Goal: Task Accomplishment & Management: Use online tool/utility

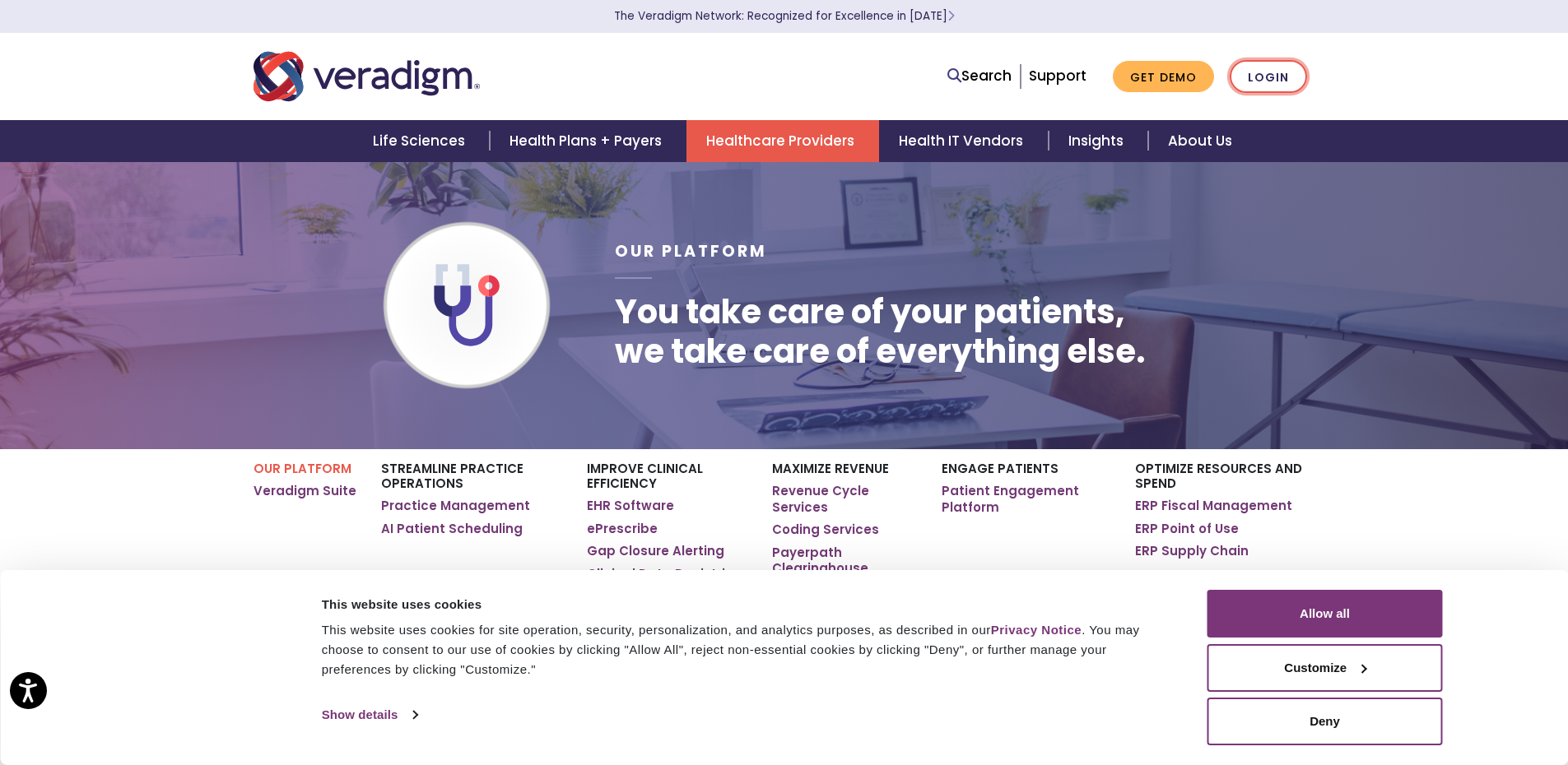
click at [1259, 77] on link "Login" at bounding box center [1267, 76] width 77 height 33
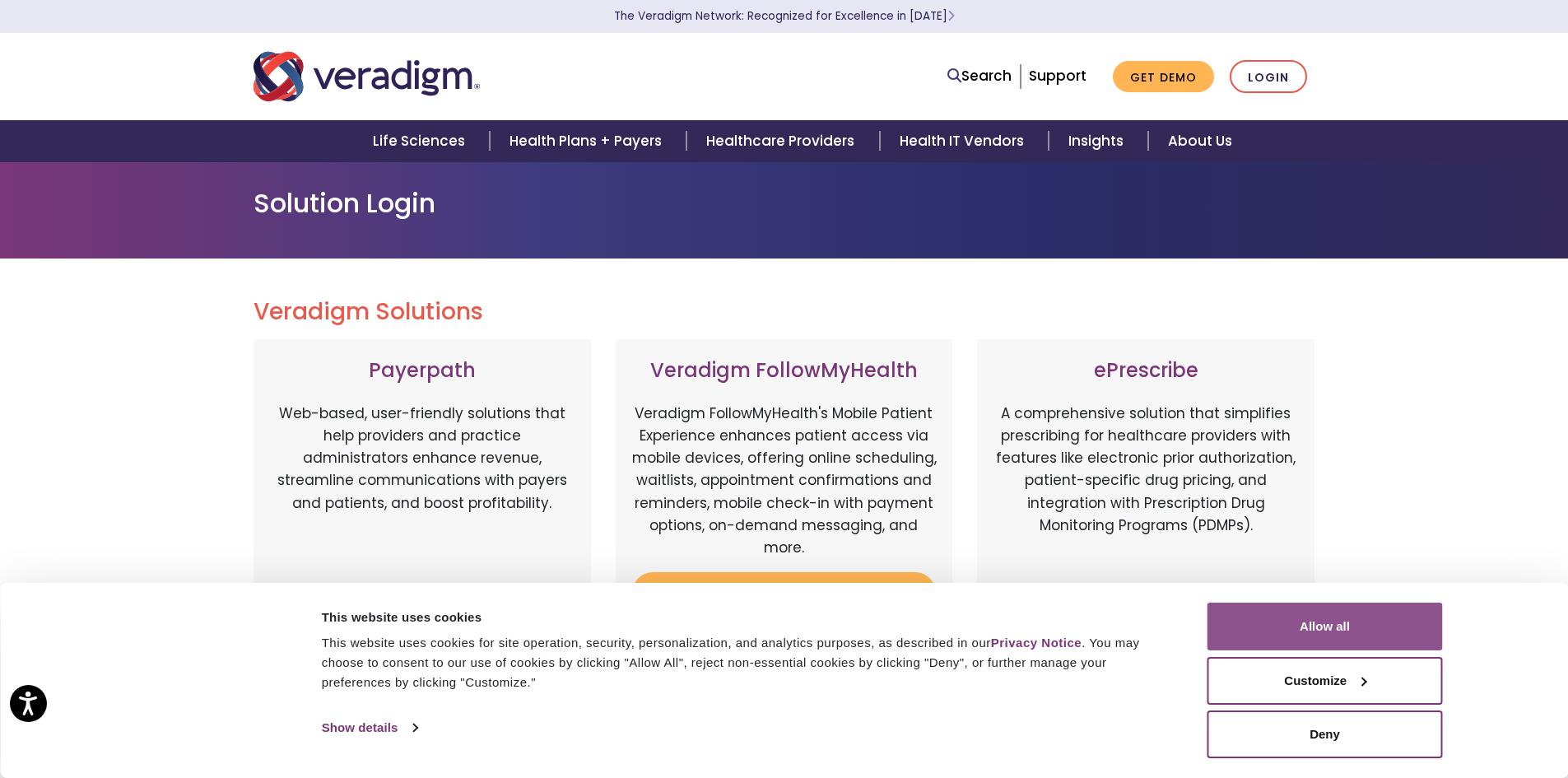
click at [1333, 635] on button "Allow all" at bounding box center [1324, 626] width 235 height 48
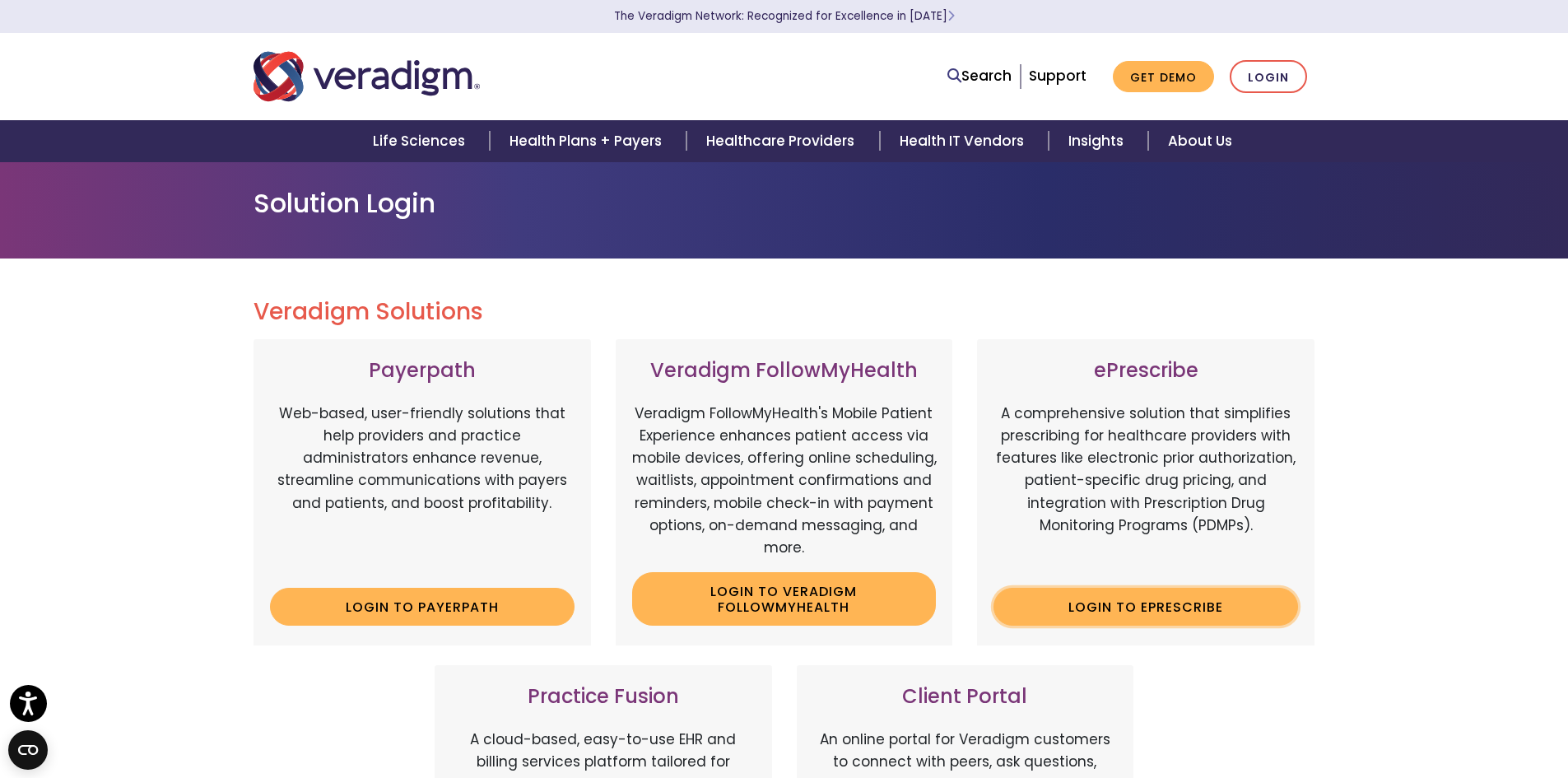
click at [1058, 600] on link "Login to ePrescribe" at bounding box center [1145, 607] width 304 height 38
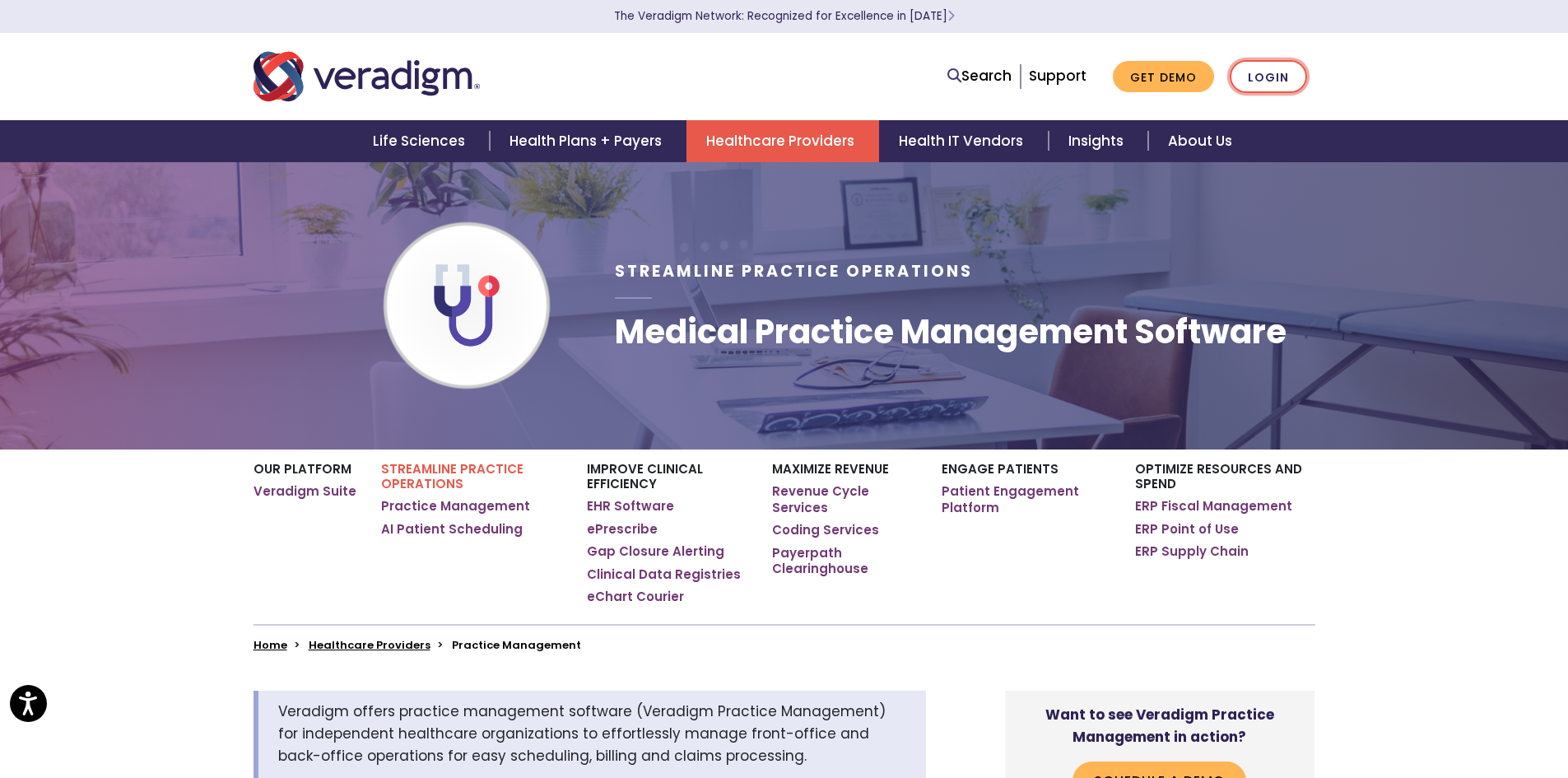
click at [1259, 74] on link "Login" at bounding box center [1267, 76] width 77 height 34
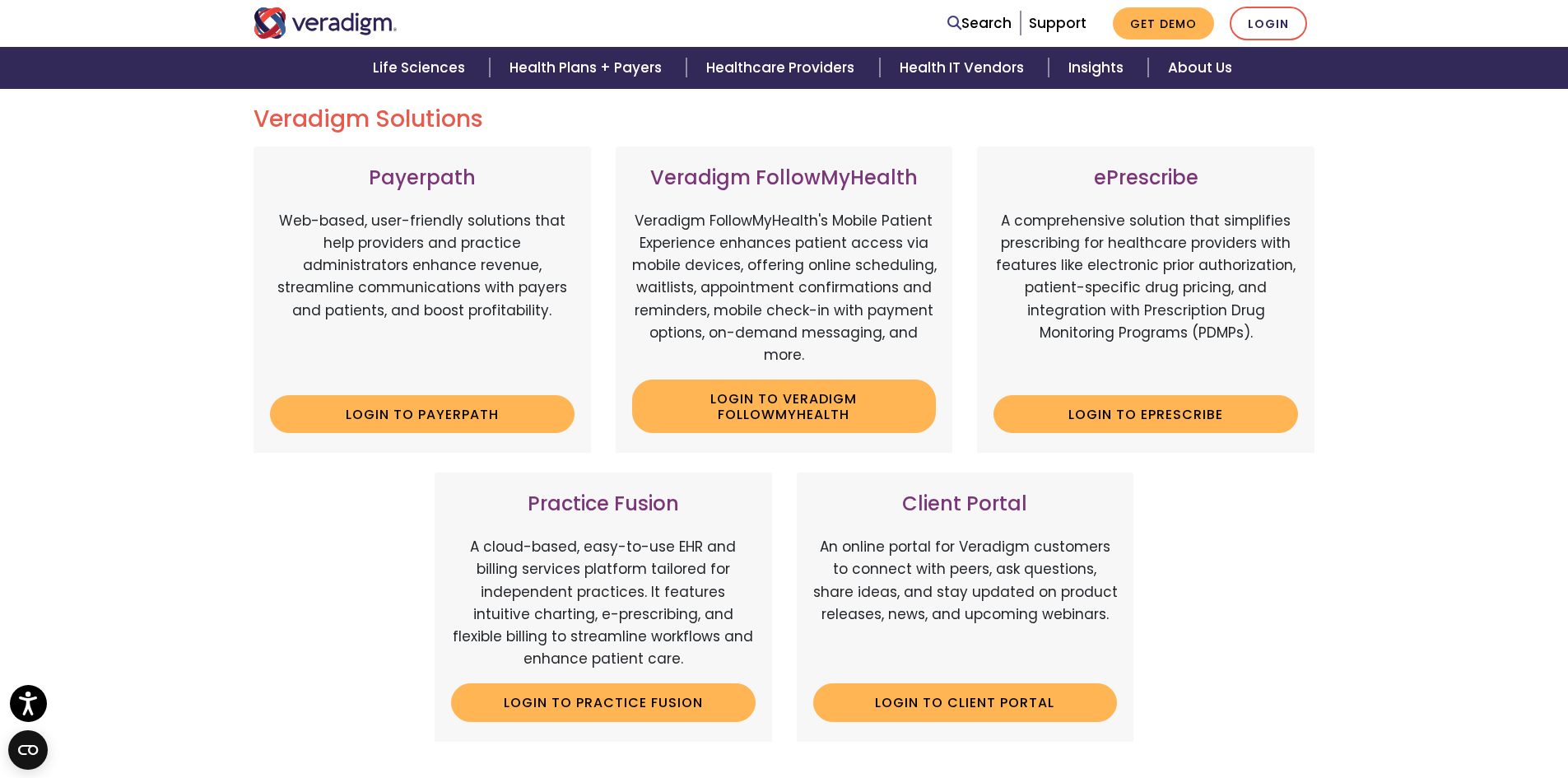
scroll to position [247, 0]
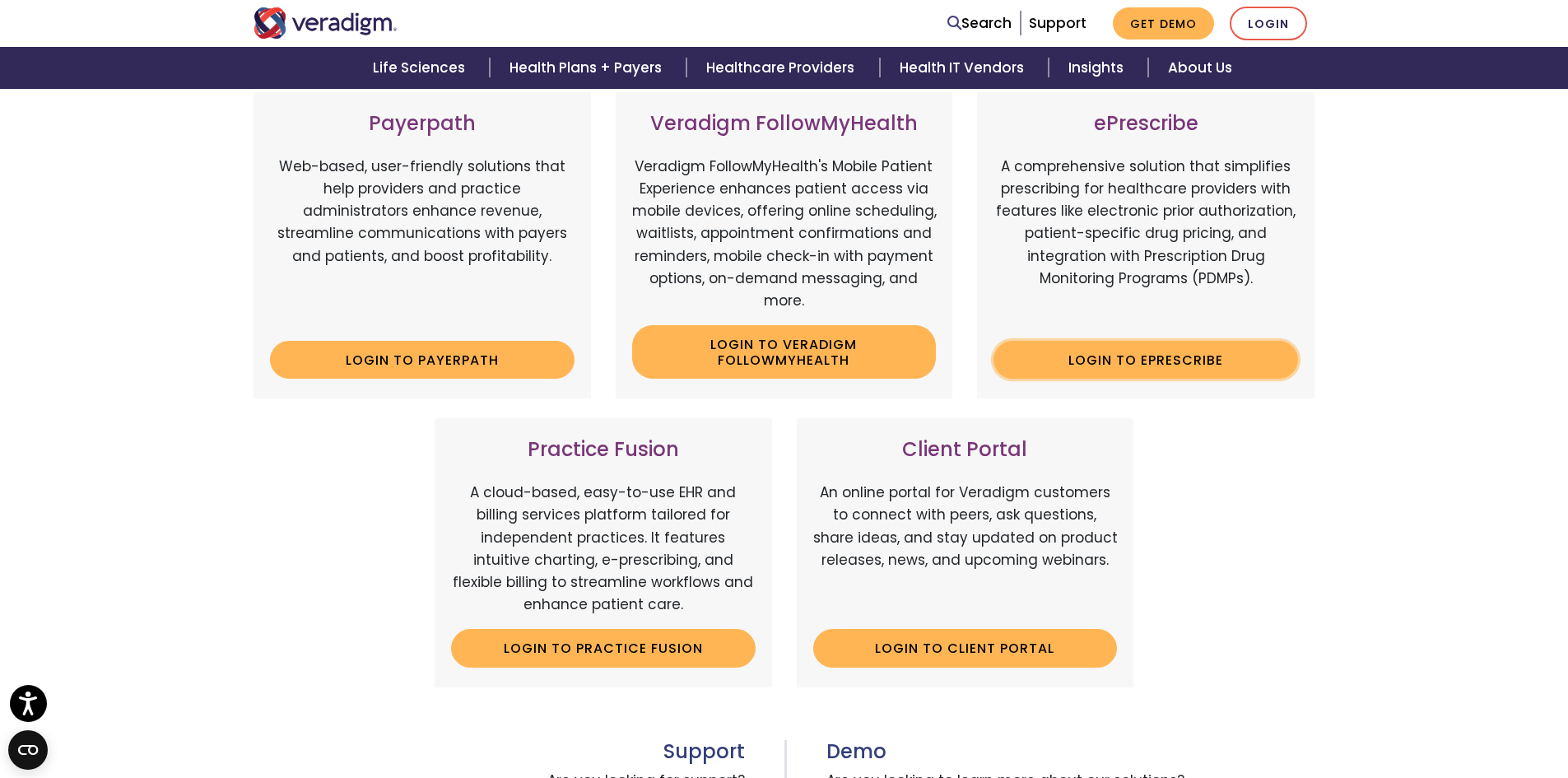
click at [1218, 357] on link "Login to ePrescribe" at bounding box center [1145, 360] width 304 height 38
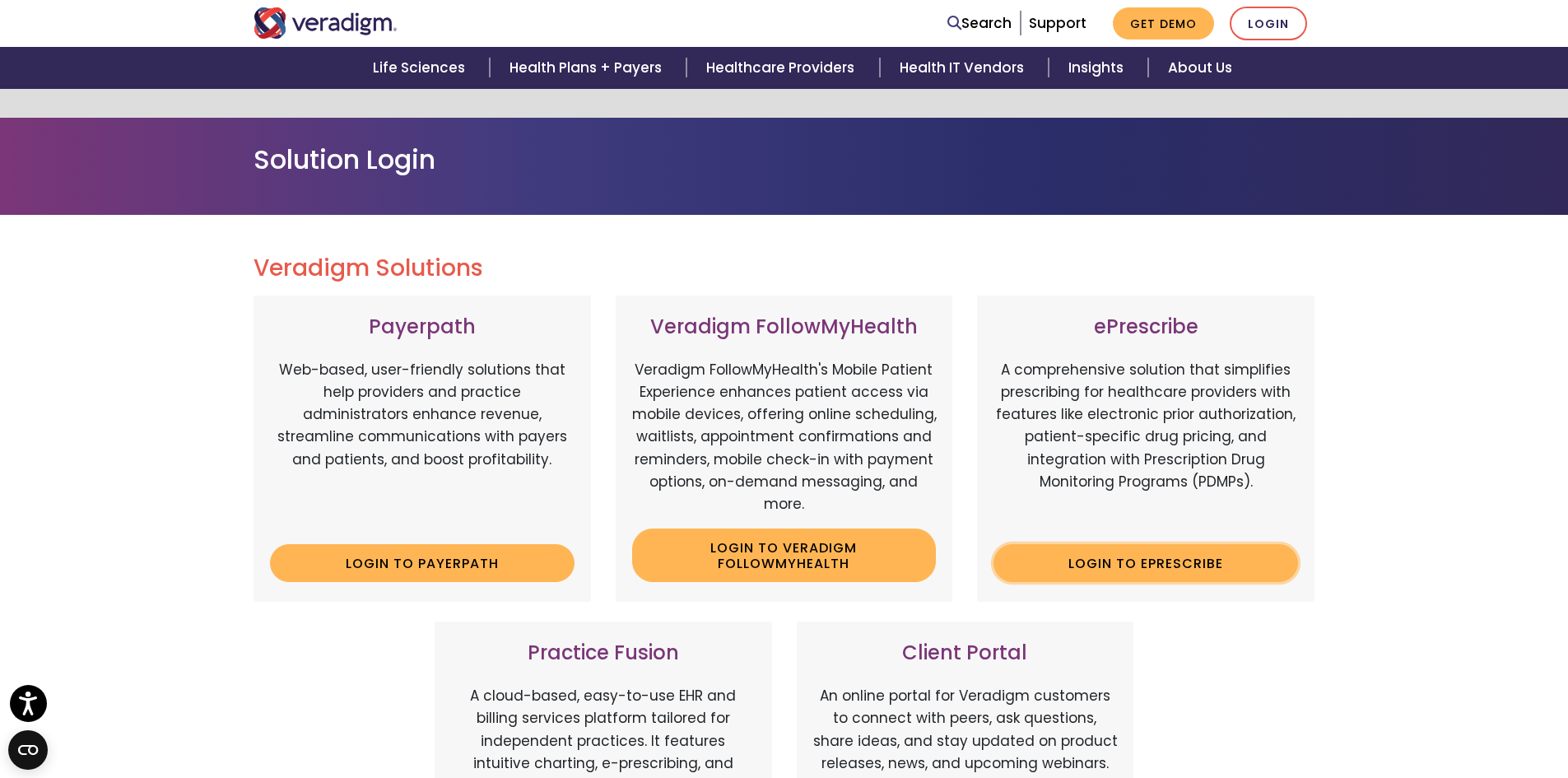
scroll to position [0, 0]
